Goal: Task Accomplishment & Management: Use online tool/utility

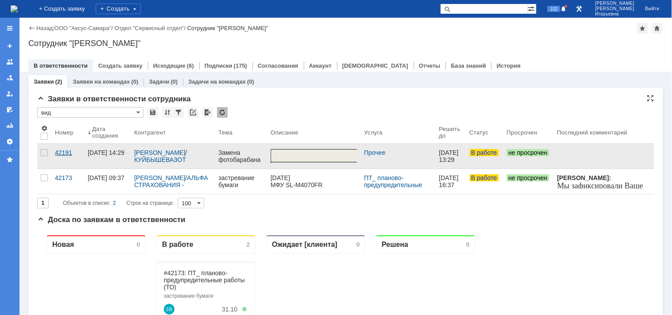
click at [65, 152] on div "42191" at bounding box center [68, 152] width 26 height 7
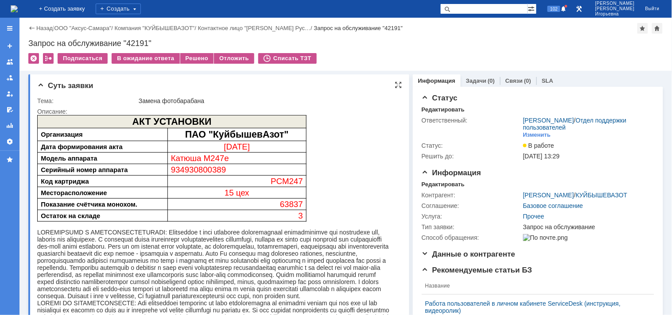
click at [194, 166] on span "934930800389" at bounding box center [197, 169] width 55 height 9
copy span "934930800389"
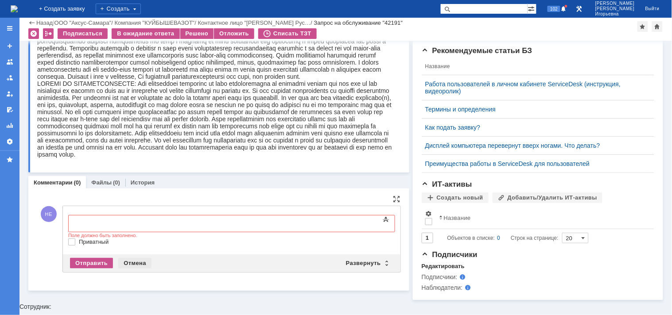
click at [131, 261] on div "Отмена" at bounding box center [134, 263] width 33 height 11
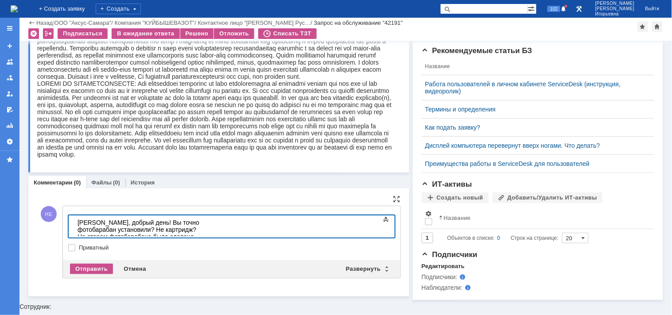
click at [203, 229] on div "Руслан, добрый день! Вы точно фотобарабан установили? Не картридж? На старом фо…" at bounding box center [140, 240] width 126 height 43
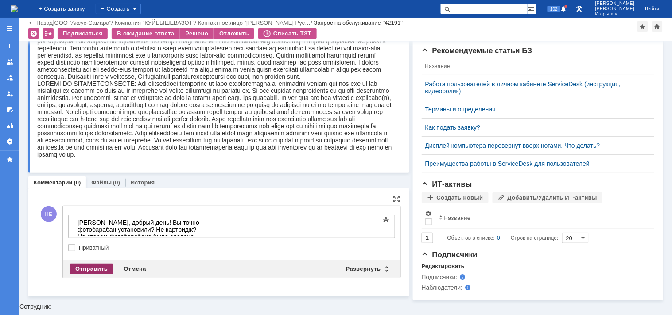
click at [91, 267] on div "Отправить" at bounding box center [91, 269] width 43 height 11
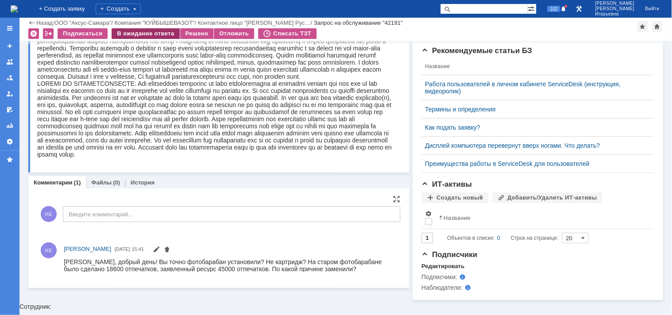
click at [143, 34] on div "В ожидание ответа" at bounding box center [146, 33] width 68 height 11
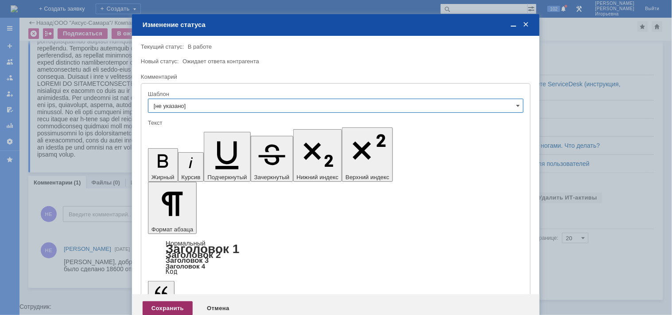
click at [178, 302] on div "Сохранить" at bounding box center [168, 309] width 50 height 14
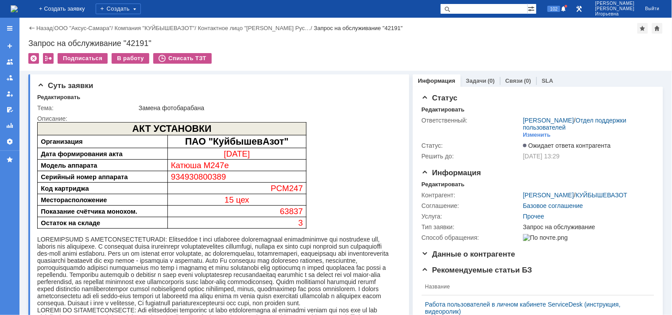
click at [18, 7] on img at bounding box center [14, 8] width 7 height 7
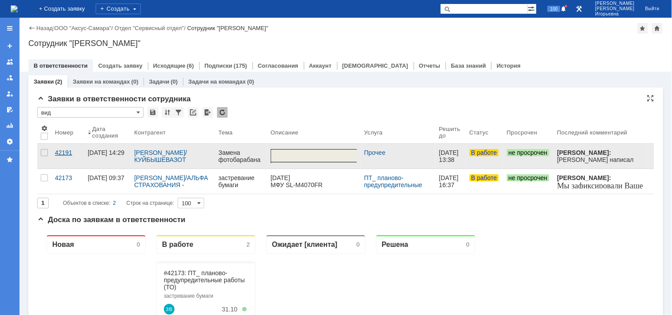
click at [61, 151] on div "42191" at bounding box center [68, 152] width 26 height 7
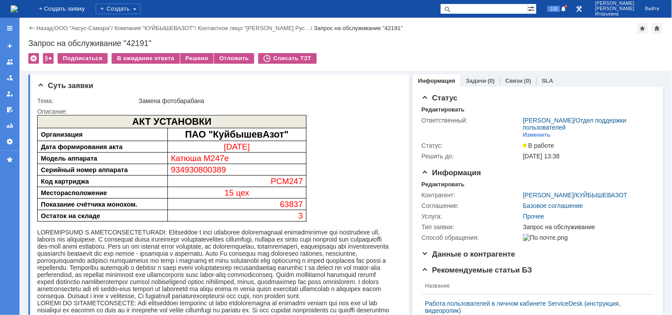
drag, startPoint x: 209, startPoint y: 169, endPoint x: 201, endPoint y: 168, distance: 7.1
click at [204, 169] on span "934930800389" at bounding box center [197, 169] width 55 height 9
click at [201, 168] on span "934930800389" at bounding box center [197, 169] width 55 height 9
click at [202, 168] on span "934930800389" at bounding box center [197, 169] width 55 height 9
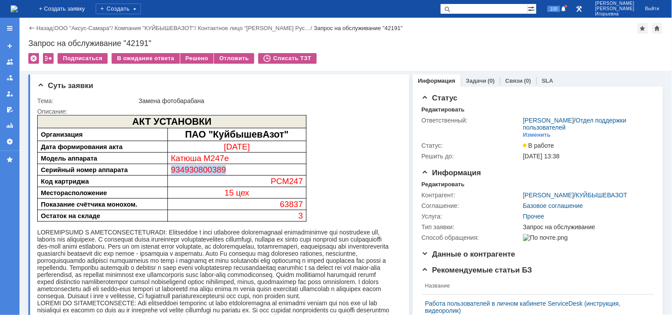
copy span "934930800389"
click at [215, 169] on span "934930800389" at bounding box center [197, 169] width 55 height 9
click at [134, 41] on div "Запрос на обслуживание "42191"" at bounding box center [345, 43] width 634 height 9
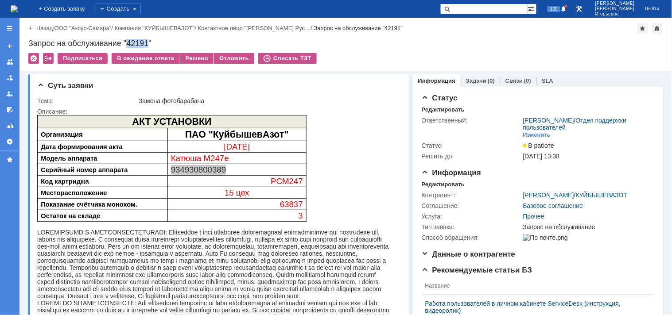
copy div "42191"
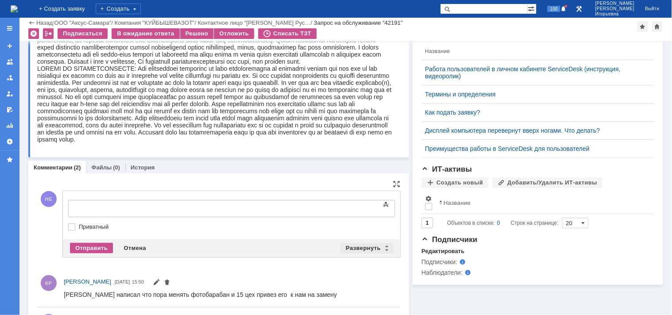
click at [382, 247] on div "Развернуть" at bounding box center [366, 248] width 53 height 11
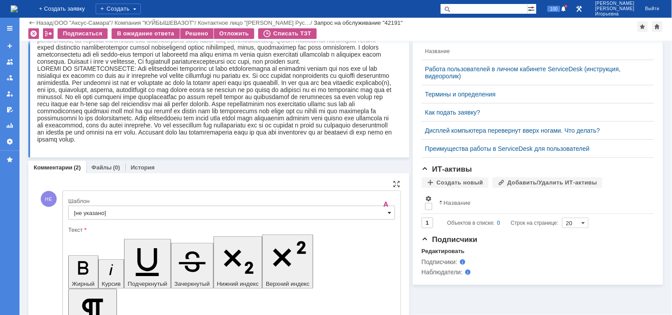
click at [388, 214] on span at bounding box center [390, 212] width 4 height 7
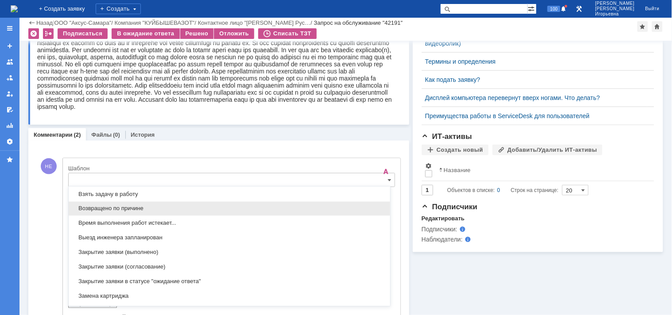
scroll to position [507, 0]
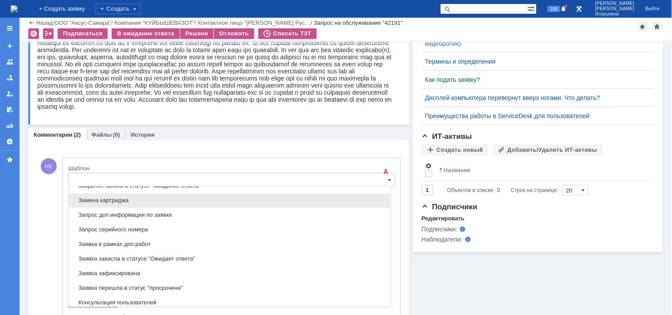
click at [112, 197] on div "Замена картриджа" at bounding box center [229, 201] width 321 height 14
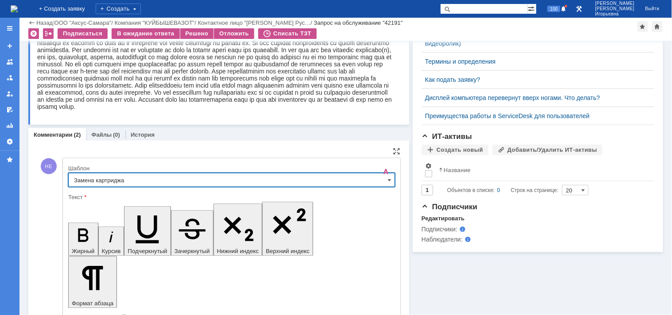
type input "Замена картриджа"
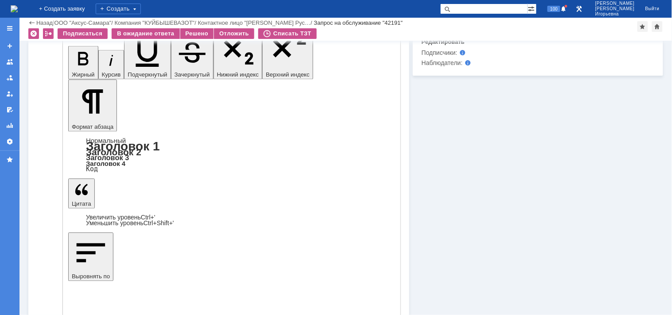
scroll to position [417, 0]
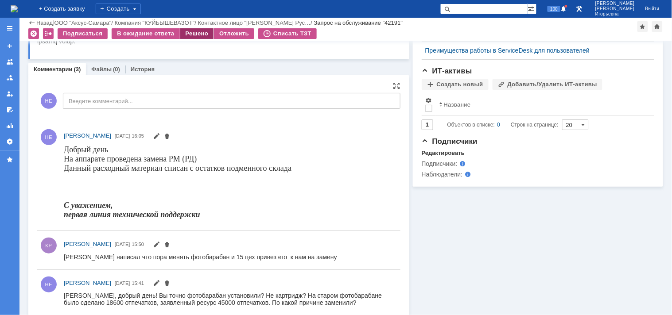
scroll to position [313, 0]
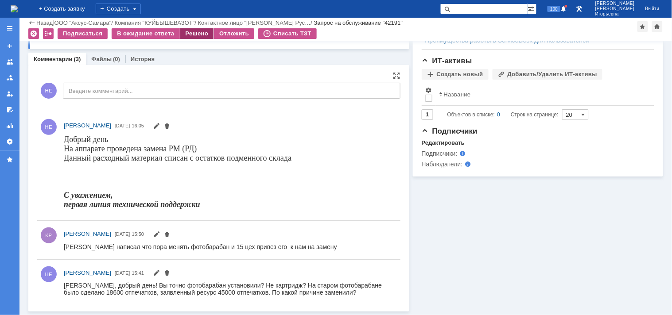
click at [200, 32] on div "Решено" at bounding box center [197, 33] width 34 height 11
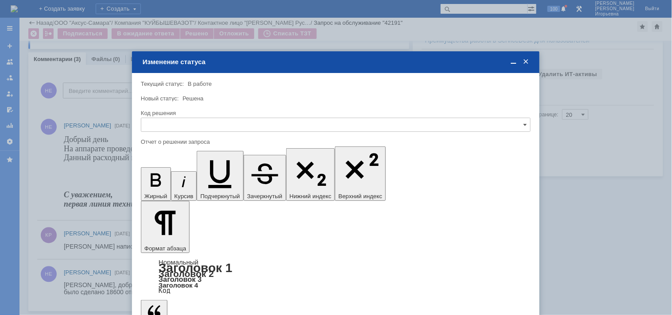
scroll to position [0, 0]
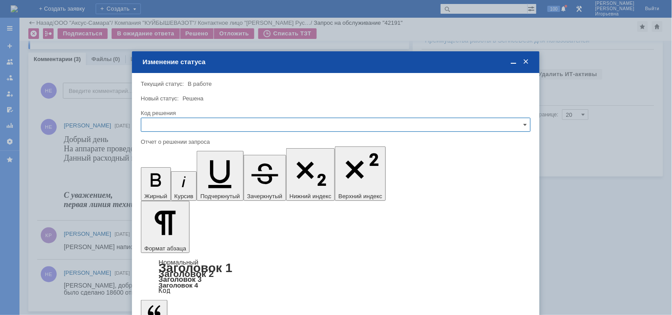
click at [165, 126] on input "text" at bounding box center [336, 125] width 390 height 14
click at [165, 186] on span "Решено" at bounding box center [336, 184] width 378 height 7
type input "Решено"
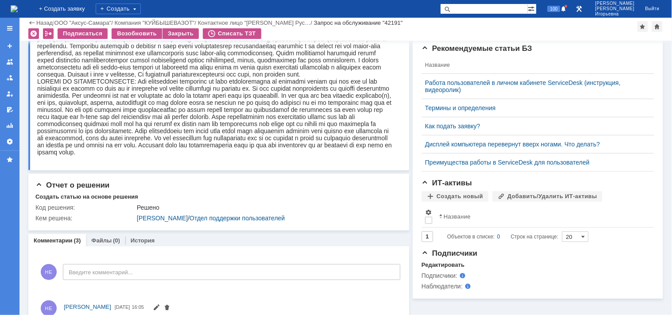
click at [18, 5] on img at bounding box center [14, 8] width 7 height 7
